Goal: Transaction & Acquisition: Purchase product/service

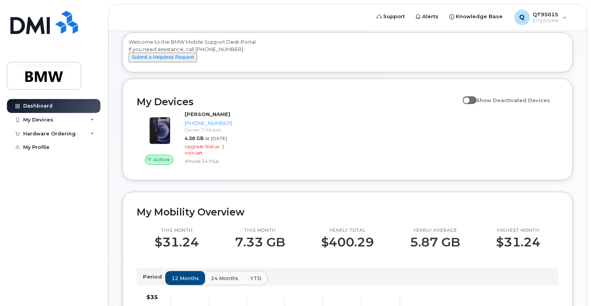
scroll to position [38, 0]
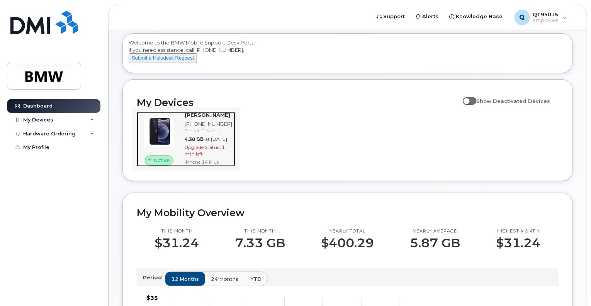
click at [212, 150] on span "Upgrade Status:" at bounding box center [203, 147] width 36 height 6
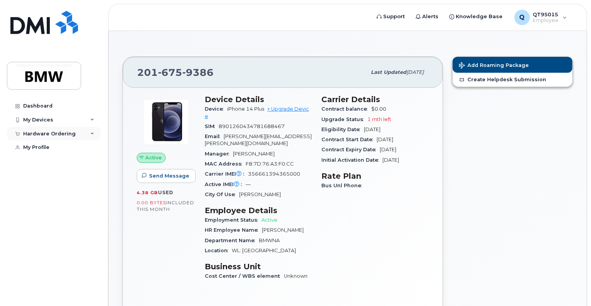
click at [71, 133] on div "Hardware Ordering" at bounding box center [49, 134] width 53 height 6
click at [46, 146] on div "New Order" at bounding box center [41, 147] width 29 height 7
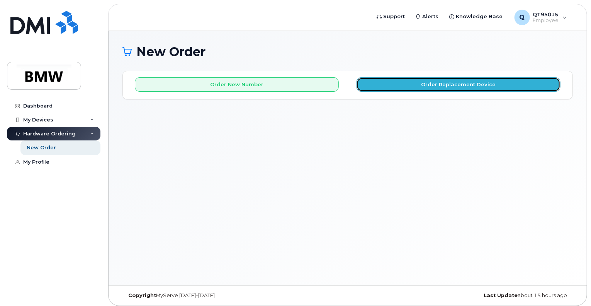
click at [383, 86] on button "Order Replacement Device" at bounding box center [459, 84] width 204 height 14
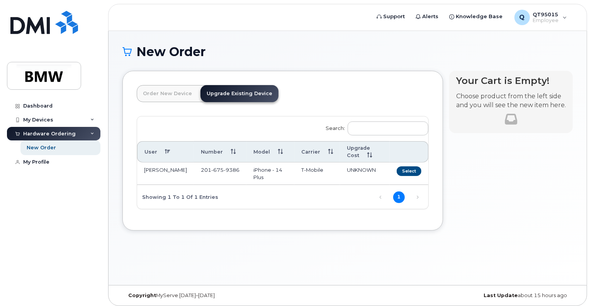
click at [346, 176] on td "UNKNOWN" at bounding box center [365, 173] width 50 height 22
click at [411, 171] on button "Select" at bounding box center [409, 171] width 25 height 10
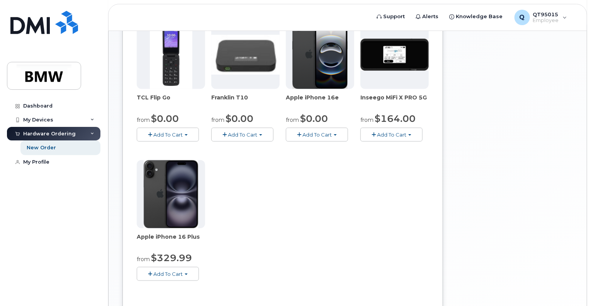
scroll to position [197, 0]
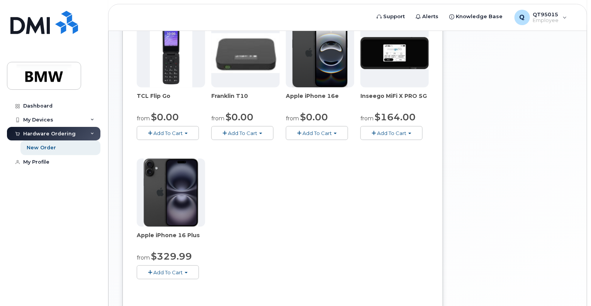
click at [172, 206] on img at bounding box center [171, 192] width 54 height 68
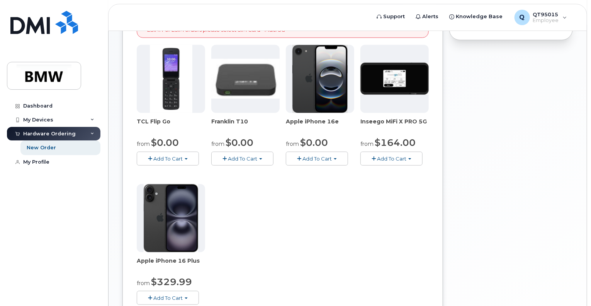
scroll to position [172, 0]
click at [93, 117] on div "My Devices" at bounding box center [53, 120] width 93 height 14
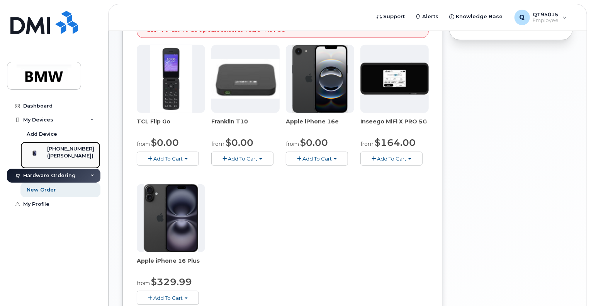
click at [76, 154] on div "([PERSON_NAME])" at bounding box center [70, 155] width 47 height 7
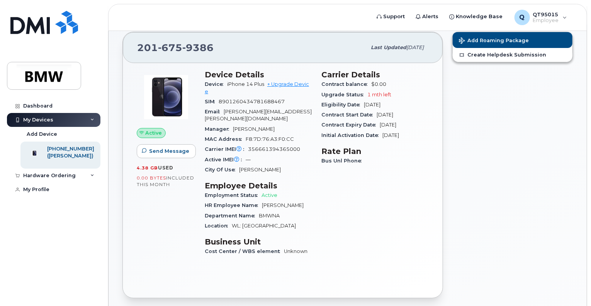
scroll to position [25, 0]
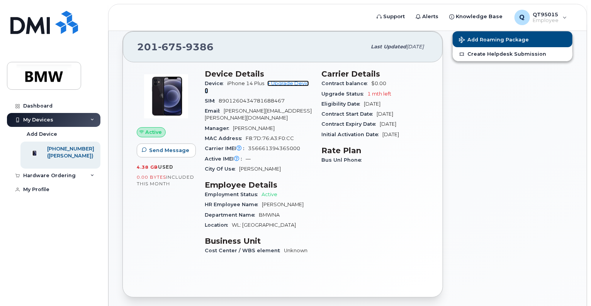
click at [290, 82] on link "+ Upgrade Device" at bounding box center [257, 86] width 104 height 13
